Goal: Transaction & Acquisition: Purchase product/service

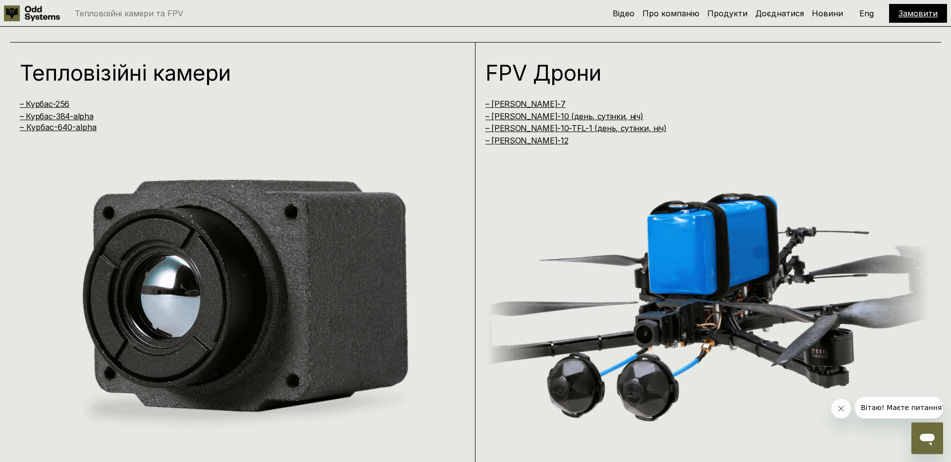
scroll to position [902, 0]
click at [59, 103] on link "– Курбас-256" at bounding box center [45, 104] width 50 height 10
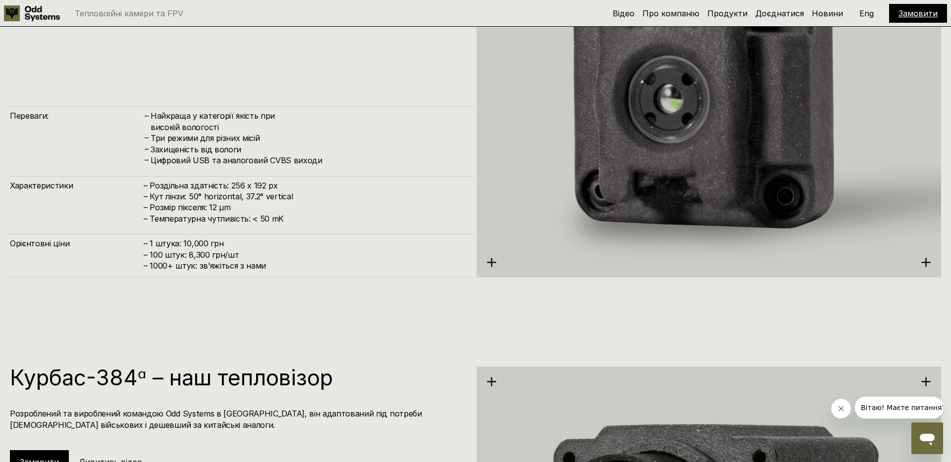
scroll to position [1540, 0]
click at [203, 243] on h4 "– 1 штука: 10,000 грн – 100 штук: 8,300 грн/шт – ⁠1000+ штук: звʼяжіться з нами" at bounding box center [304, 255] width 321 height 33
click at [169, 256] on h4 "– 1 штука: 10,000 грн – 100 штук: 8,300 грн/шт – ⁠1000+ штук: звʼяжіться з нами" at bounding box center [304, 255] width 321 height 33
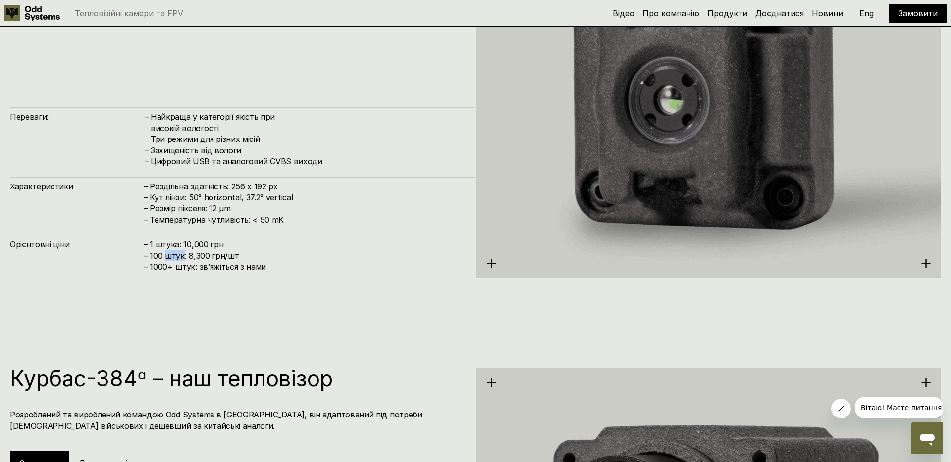
click at [169, 256] on h4 "– 1 штука: 10,000 грн – 100 штук: 8,300 грн/шт – ⁠1000+ штук: звʼяжіться з нами" at bounding box center [304, 255] width 321 height 33
click at [160, 265] on span "– ⁠1000+ штук: звʼяжіться з нами" at bounding box center [205, 267] width 122 height 10
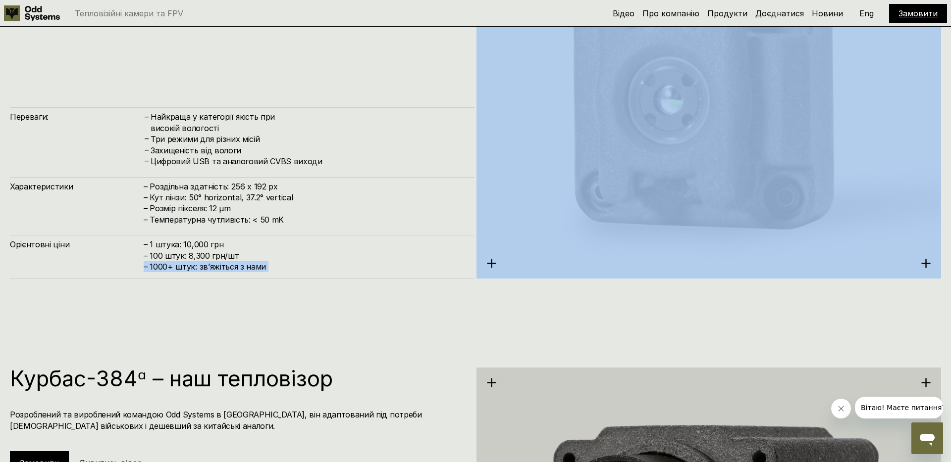
click at [160, 265] on span "– ⁠1000+ штук: звʼяжіться з нами" at bounding box center [205, 267] width 122 height 10
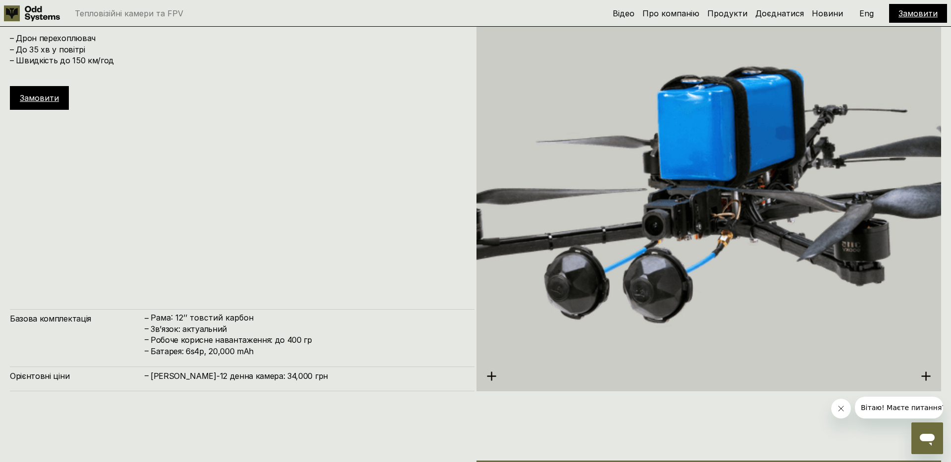
scroll to position [4214, 0]
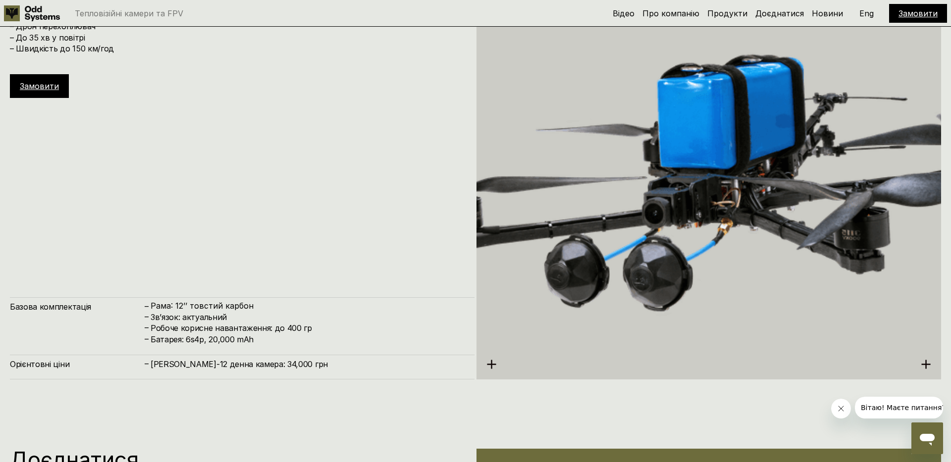
click at [211, 331] on h4 "Робоче корисне навантаження: до 400 гр" at bounding box center [308, 328] width 314 height 11
click at [211, 316] on h4 "Зв’язок: актуальний" at bounding box center [308, 317] width 314 height 11
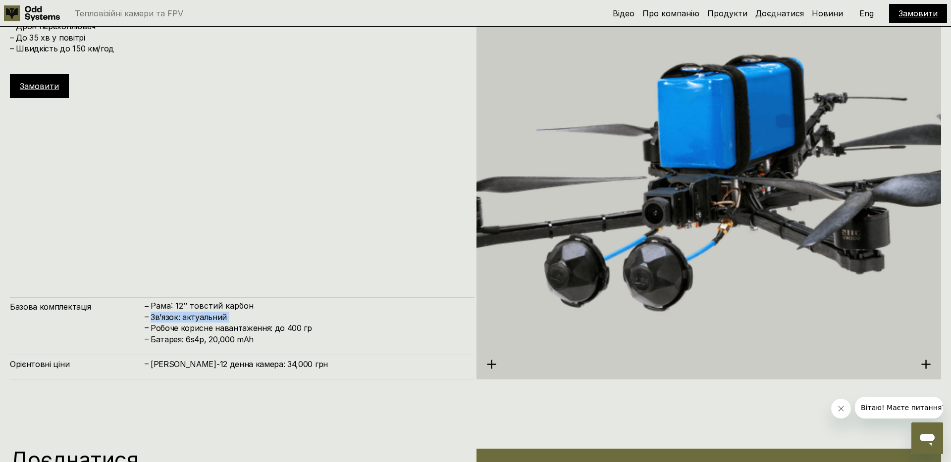
click at [211, 316] on h4 "Зв’язок: актуальний" at bounding box center [308, 317] width 314 height 11
click at [214, 330] on h4 "Робоче корисне навантаження: до 400 гр" at bounding box center [308, 328] width 314 height 11
click at [52, 77] on div "Замовити" at bounding box center [39, 86] width 59 height 24
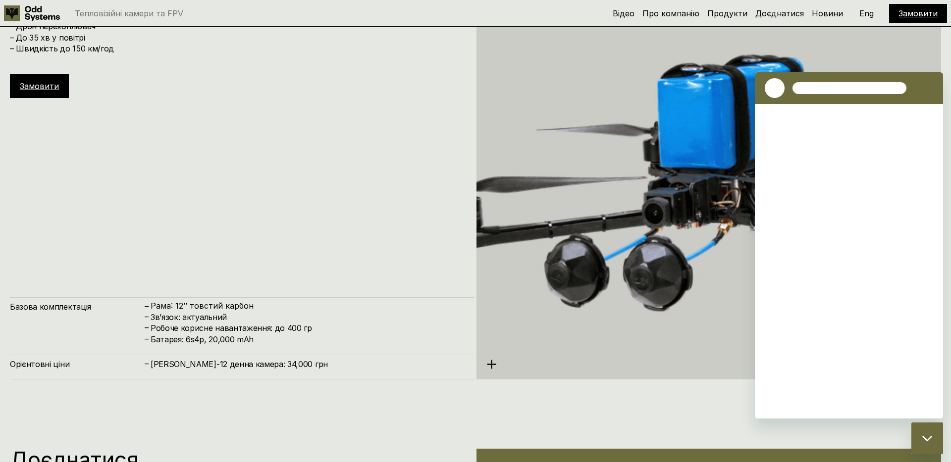
scroll to position [0, 0]
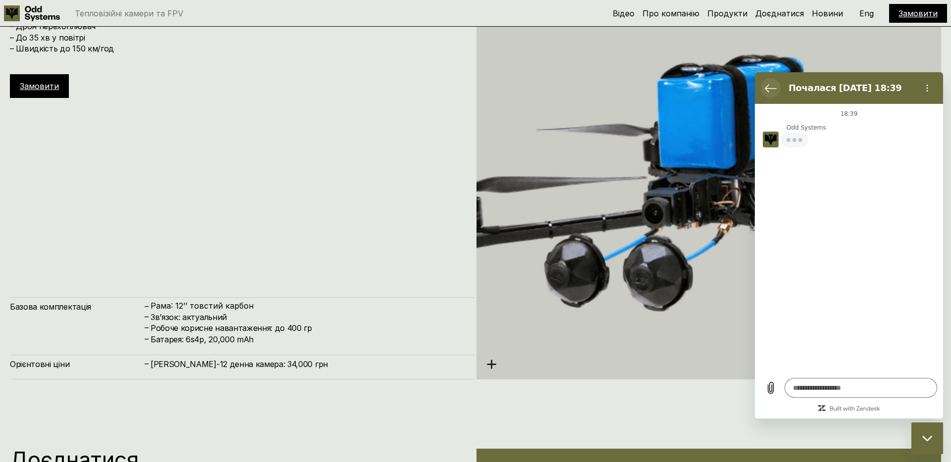
click at [769, 84] on icon "Повернутися до списку розмов" at bounding box center [770, 88] width 12 height 12
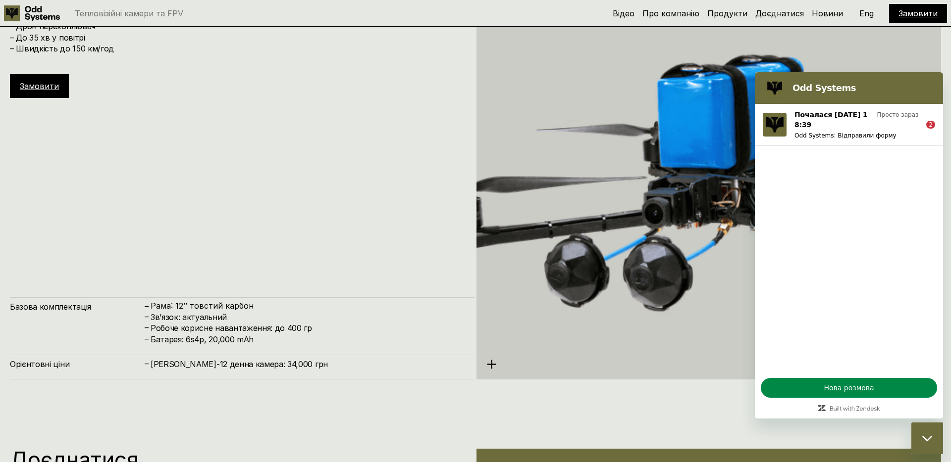
click at [923, 56] on img at bounding box center [708, 180] width 464 height 520
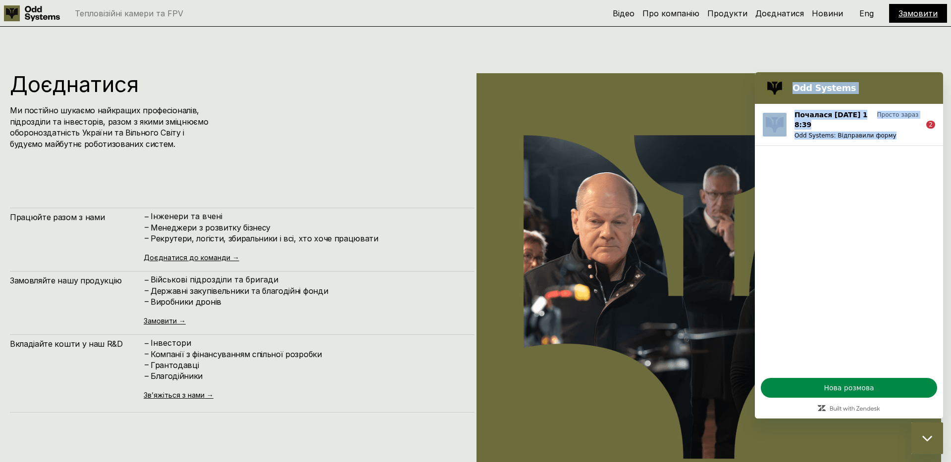
drag, startPoint x: 837, startPoint y: 82, endPoint x: 844, endPoint y: 241, distance: 159.1
click at [844, 241] on div "Odd Systems Почалася [DATE] 18:39 Просто зараз Odd Systems: Відправили форму 2 …" at bounding box center [849, 245] width 188 height 347
click at [923, 434] on div "Закрити вікно обміну повідомленнями" at bounding box center [927, 439] width 30 height 30
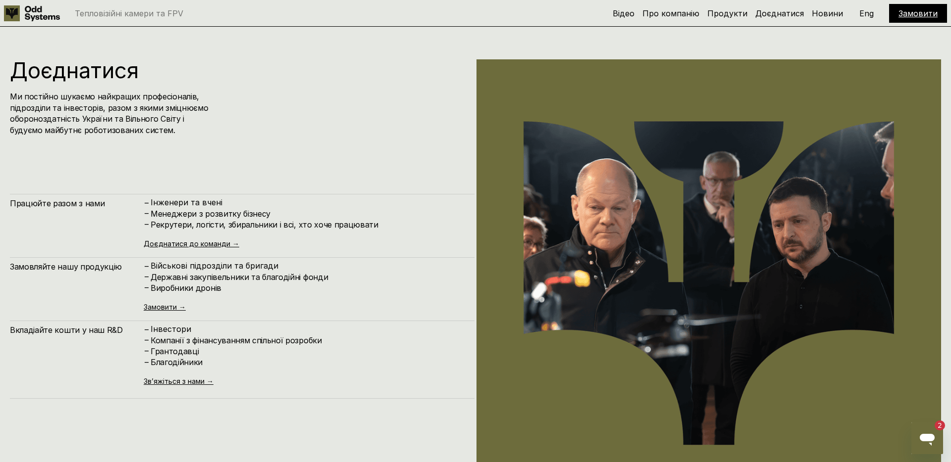
scroll to position [4603, 0]
click at [84, 123] on h4 "Ми постійно шукаємо найкращих професіоналів, підрозділи та інвесторів, разом з …" at bounding box center [110, 114] width 200 height 45
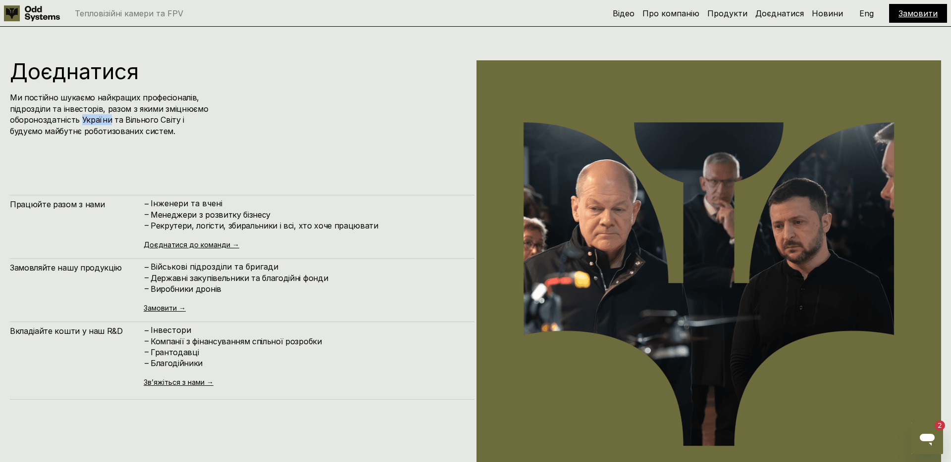
click at [84, 123] on h4 "Ми постійно шукаємо найкращих професіоналів, підрозділи та інвесторів, разом з …" at bounding box center [110, 114] width 200 height 45
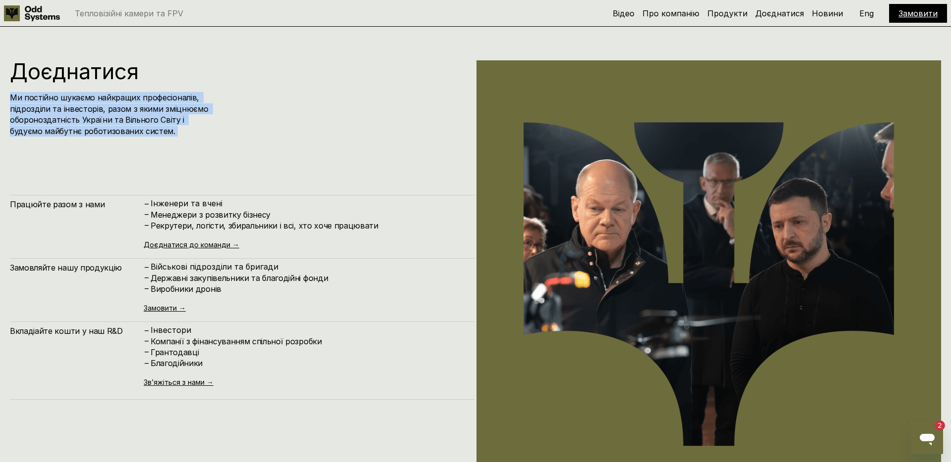
click at [84, 123] on h4 "Ми постійно шукаємо найкращих професіоналів, підрозділи та інвесторів, разом з …" at bounding box center [110, 114] width 200 height 45
click at [166, 381] on link "Зв’яжіться з нами →" at bounding box center [179, 382] width 70 height 8
